Goal: Information Seeking & Learning: Understand process/instructions

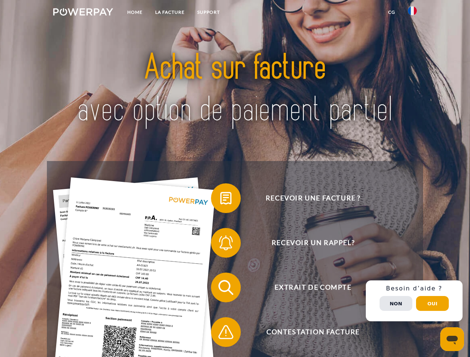
click at [83, 13] on img at bounding box center [83, 11] width 60 height 7
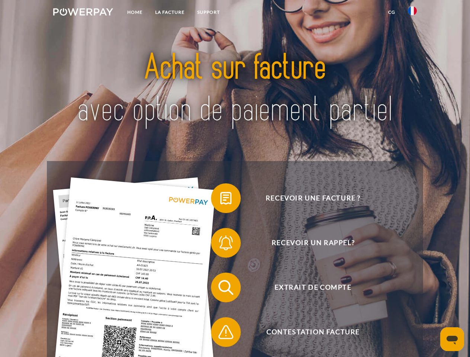
click at [412, 13] on img at bounding box center [412, 10] width 9 height 9
click at [392, 12] on link "CG" at bounding box center [392, 12] width 20 height 13
click at [220, 200] on span at bounding box center [214, 198] width 37 height 37
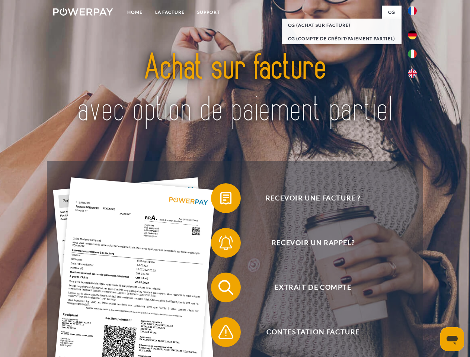
click at [220, 245] on span at bounding box center [214, 242] width 37 height 37
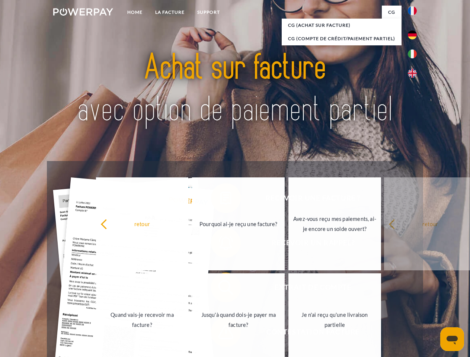
click at [220, 289] on link "Jusqu'à quand dois-je payer ma facture?" at bounding box center [238, 320] width 93 height 93
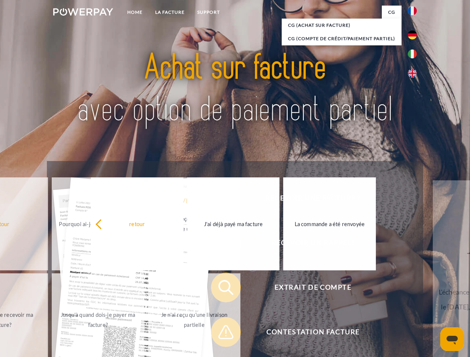
click at [220, 334] on link "Je n'ai reçu qu'une livraison partielle" at bounding box center [194, 320] width 93 height 93
click at [414, 301] on div "Recevoir une facture ? Recevoir un rappel? Extrait de compte retour" at bounding box center [235, 310] width 376 height 298
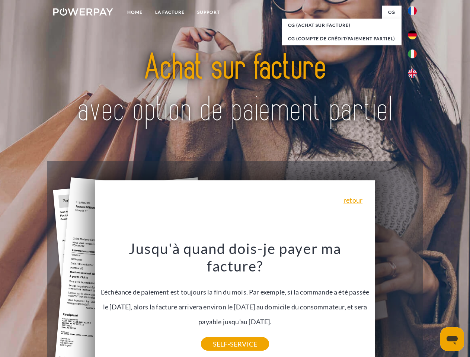
click at [396, 303] on span "Extrait de compte" at bounding box center [313, 288] width 182 height 30
click at [432, 304] on header "Home LA FACTURE Support" at bounding box center [235, 257] width 470 height 514
